Goal: Transaction & Acquisition: Purchase product/service

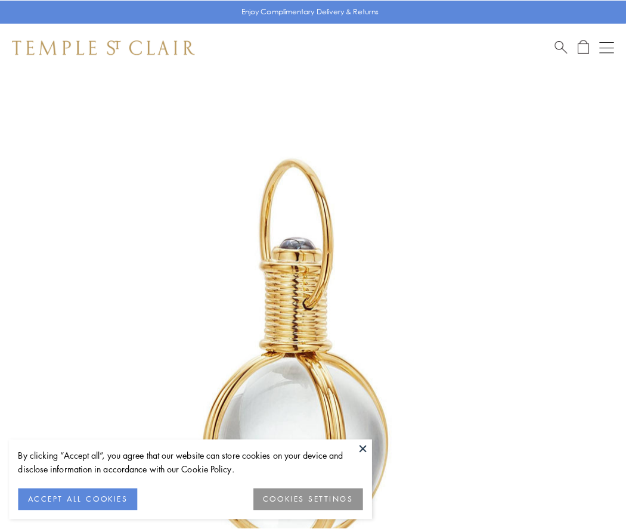
scroll to position [311, 0]
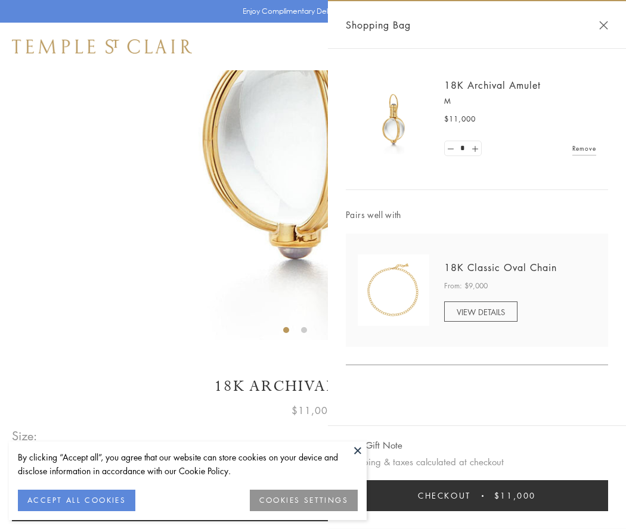
click at [477, 496] on button "Checkout $11,000" at bounding box center [477, 495] width 262 height 31
